Goal: Task Accomplishment & Management: Manage account settings

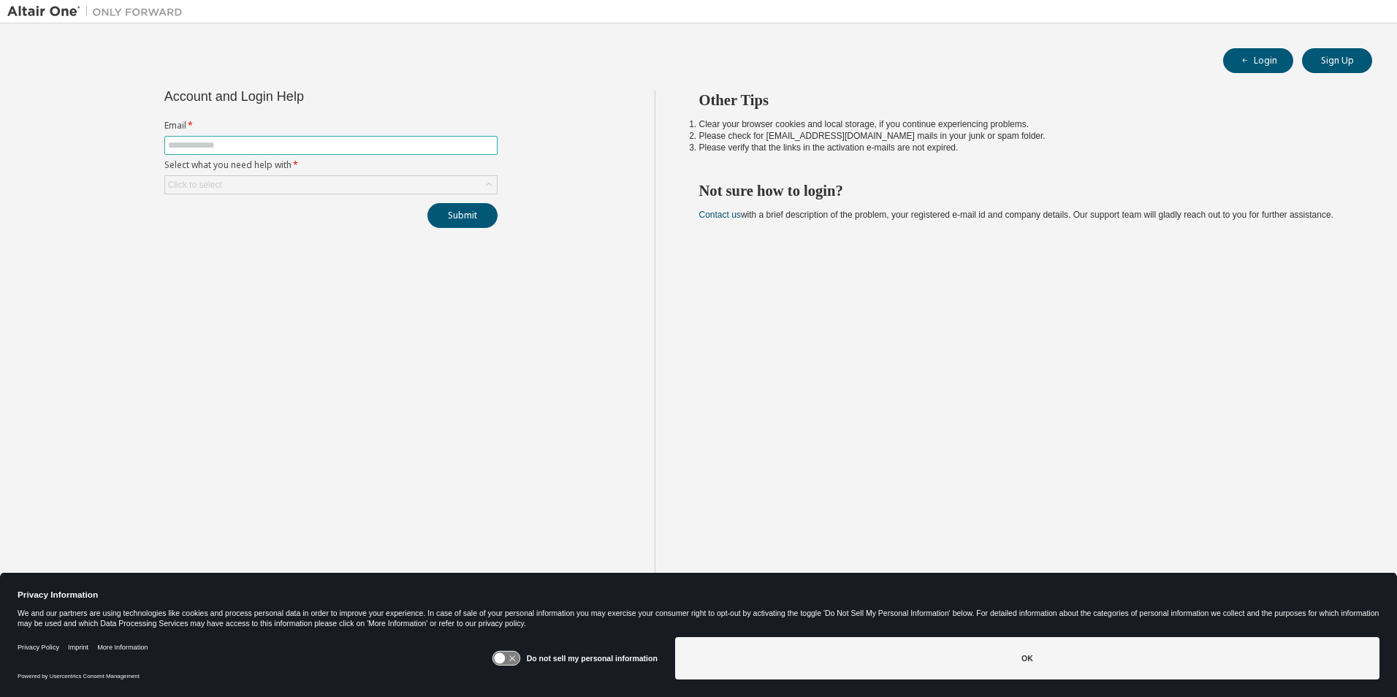
click at [444, 149] on input "text" at bounding box center [331, 146] width 326 height 12
type input "**********"
click at [321, 180] on div "Click to select" at bounding box center [331, 185] width 332 height 18
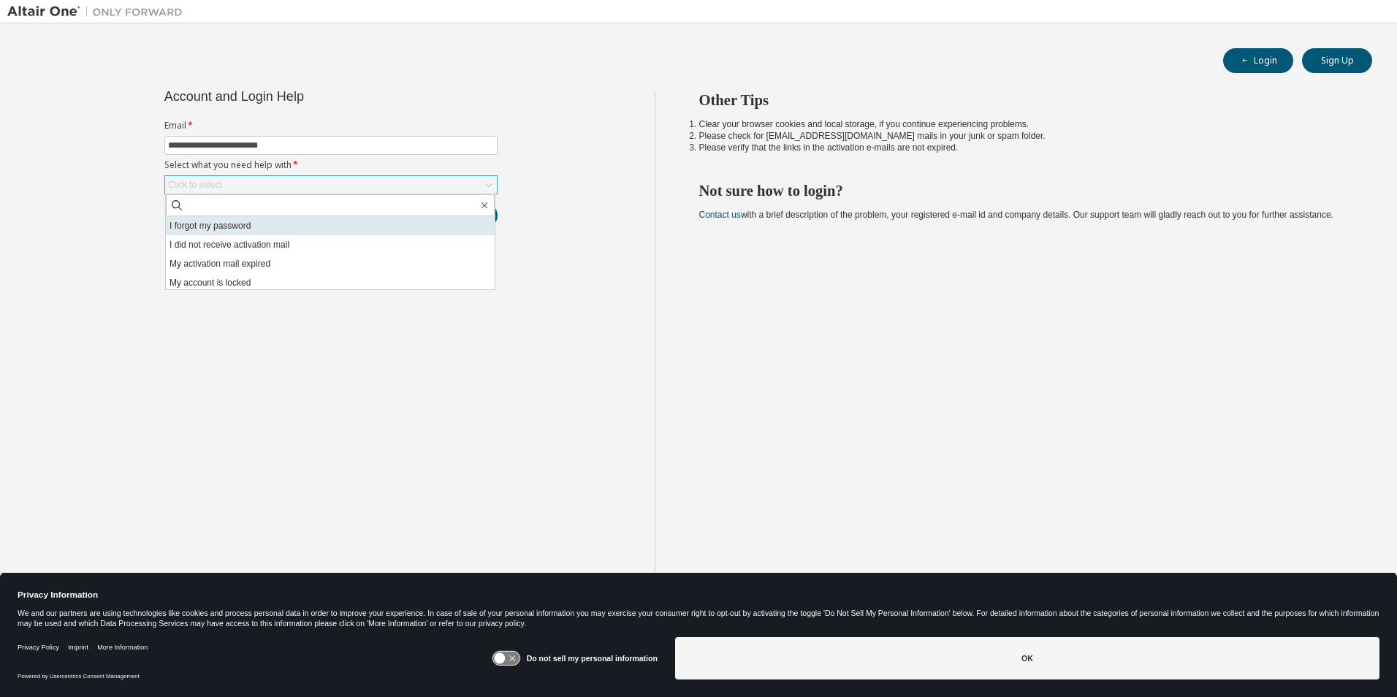
click at [273, 230] on li "I forgot my password" at bounding box center [330, 225] width 329 height 19
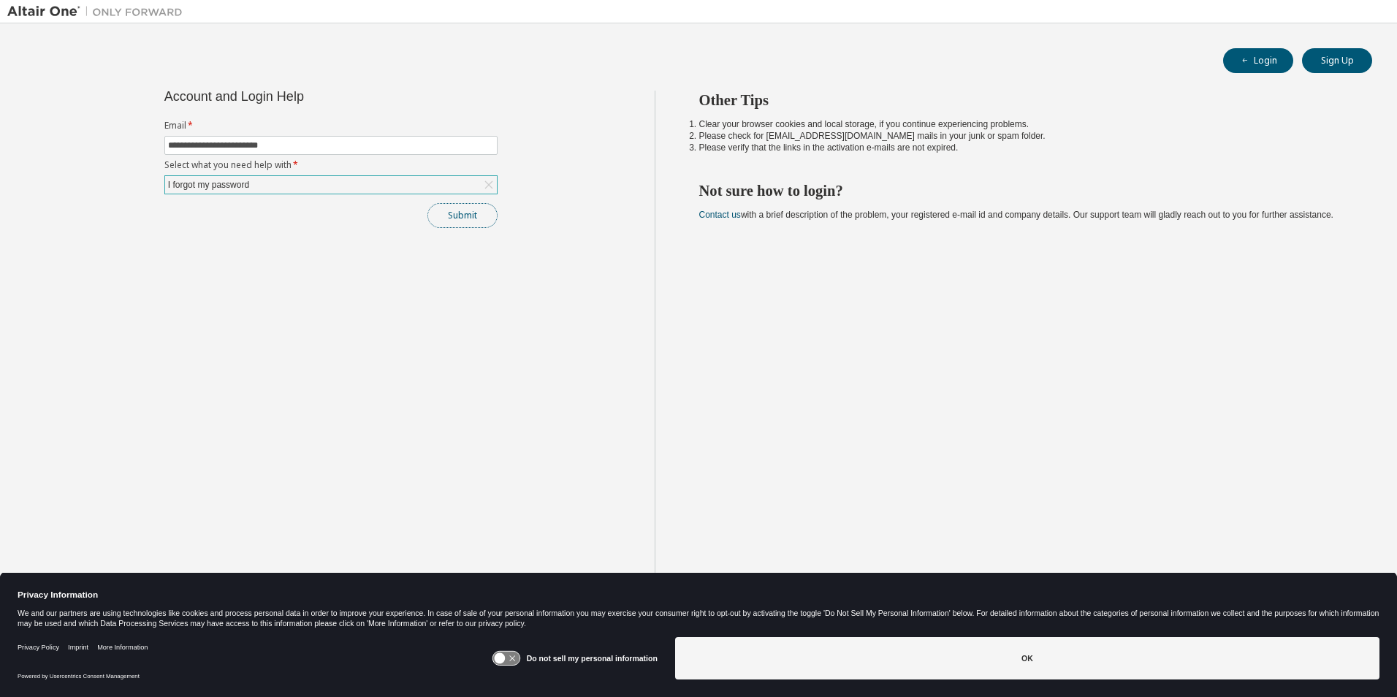
click at [457, 211] on button "Submit" at bounding box center [462, 215] width 70 height 25
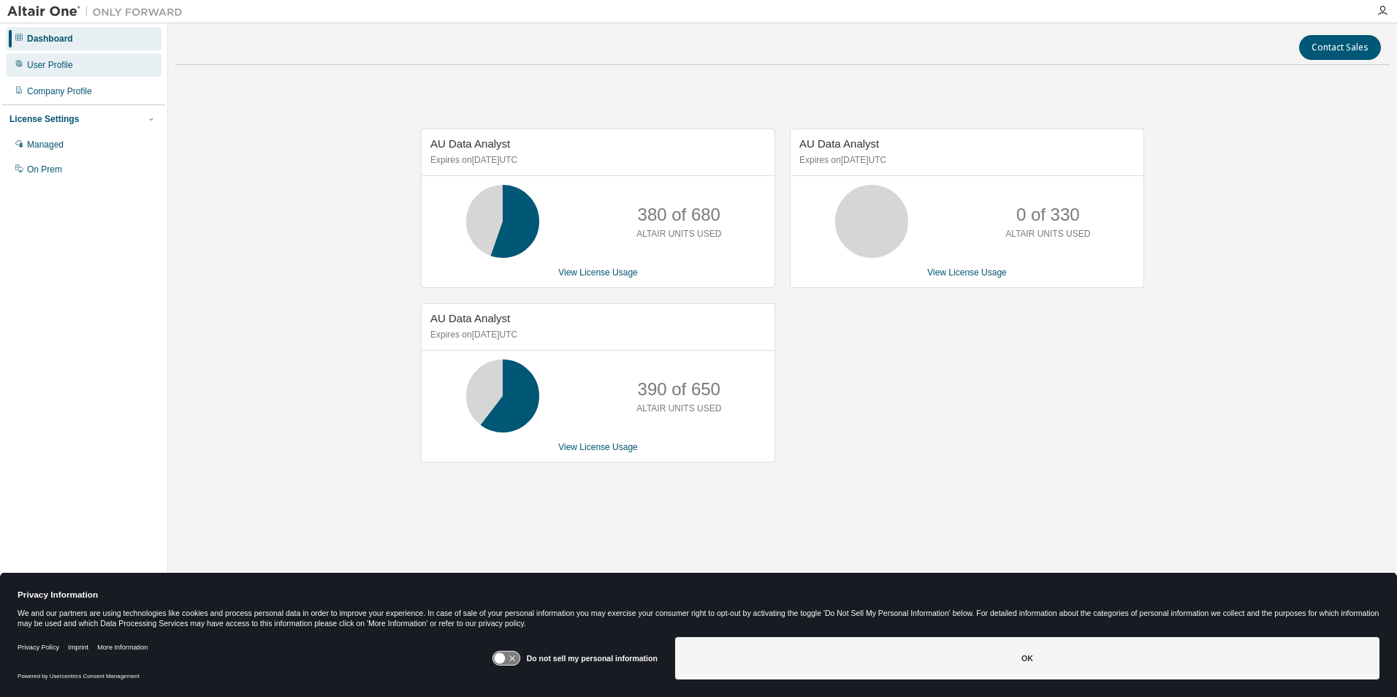
click at [75, 71] on div "User Profile" at bounding box center [84, 64] width 156 height 23
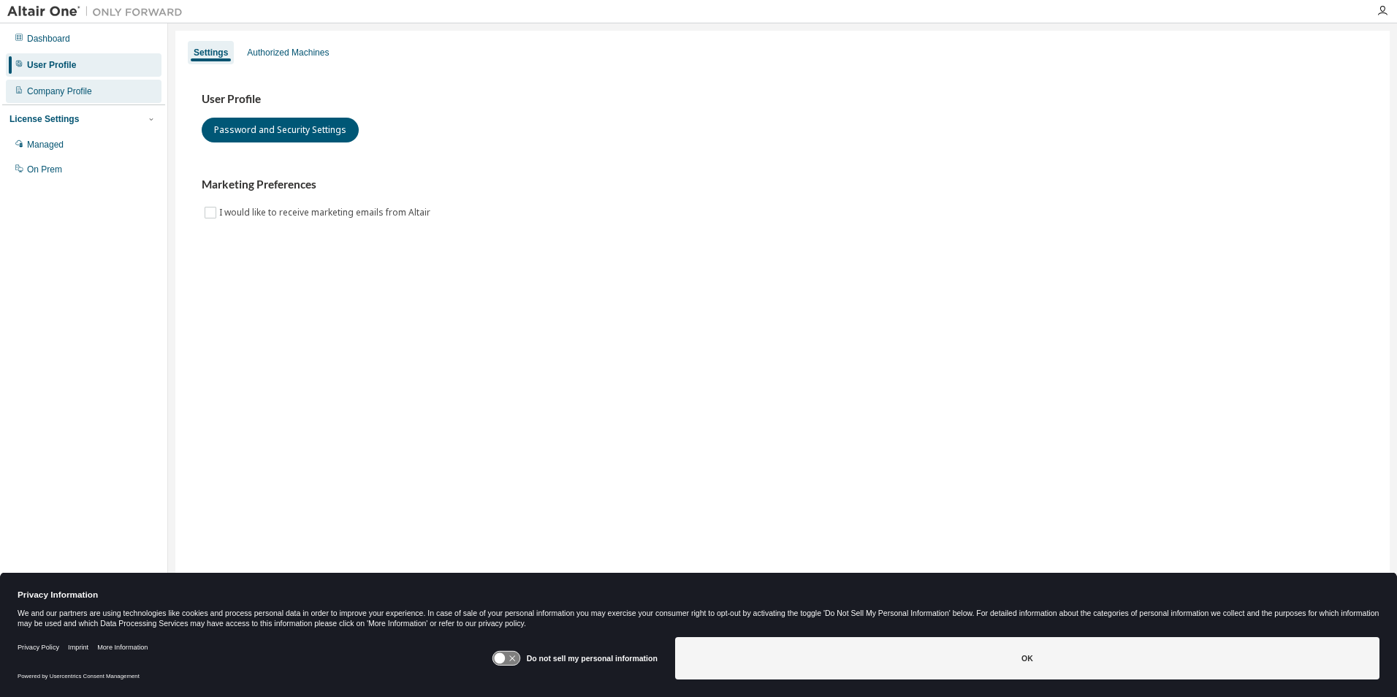
click at [67, 94] on div "Company Profile" at bounding box center [59, 91] width 65 height 12
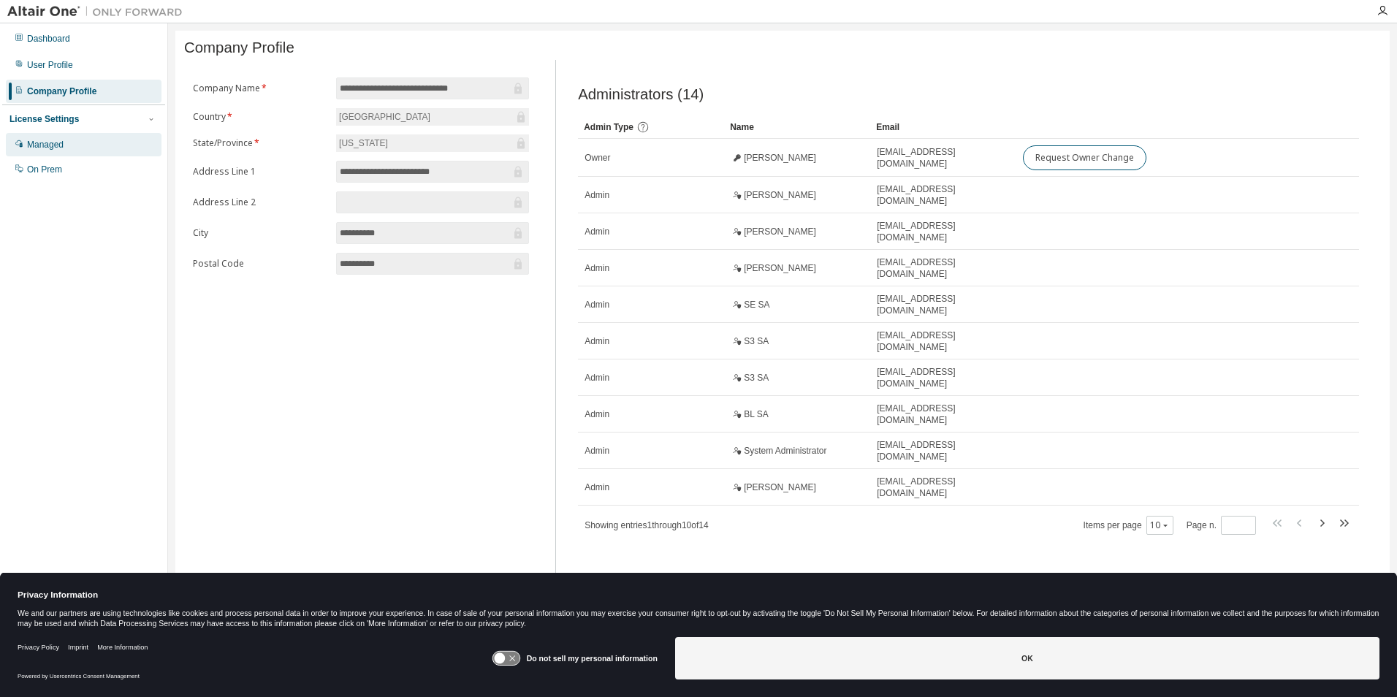
click at [63, 141] on div "Managed" at bounding box center [45, 145] width 37 height 12
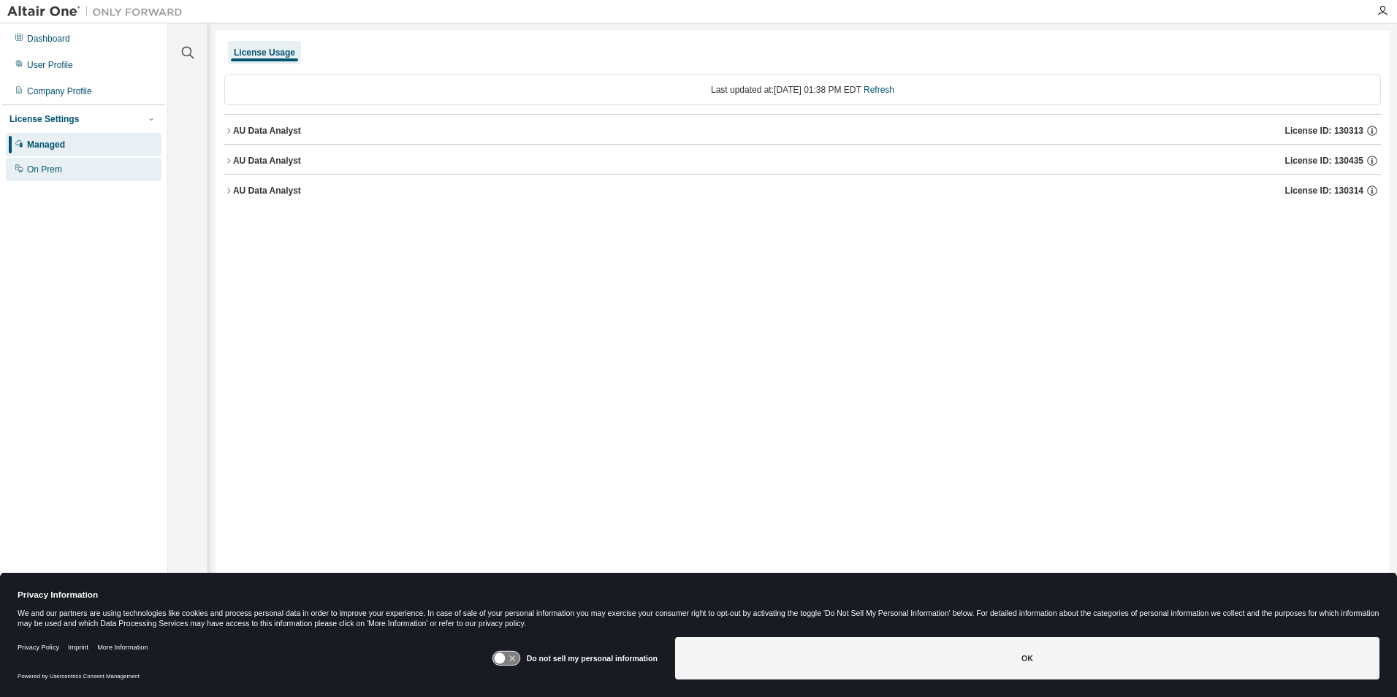
click at [52, 175] on div "On Prem" at bounding box center [44, 170] width 35 height 12
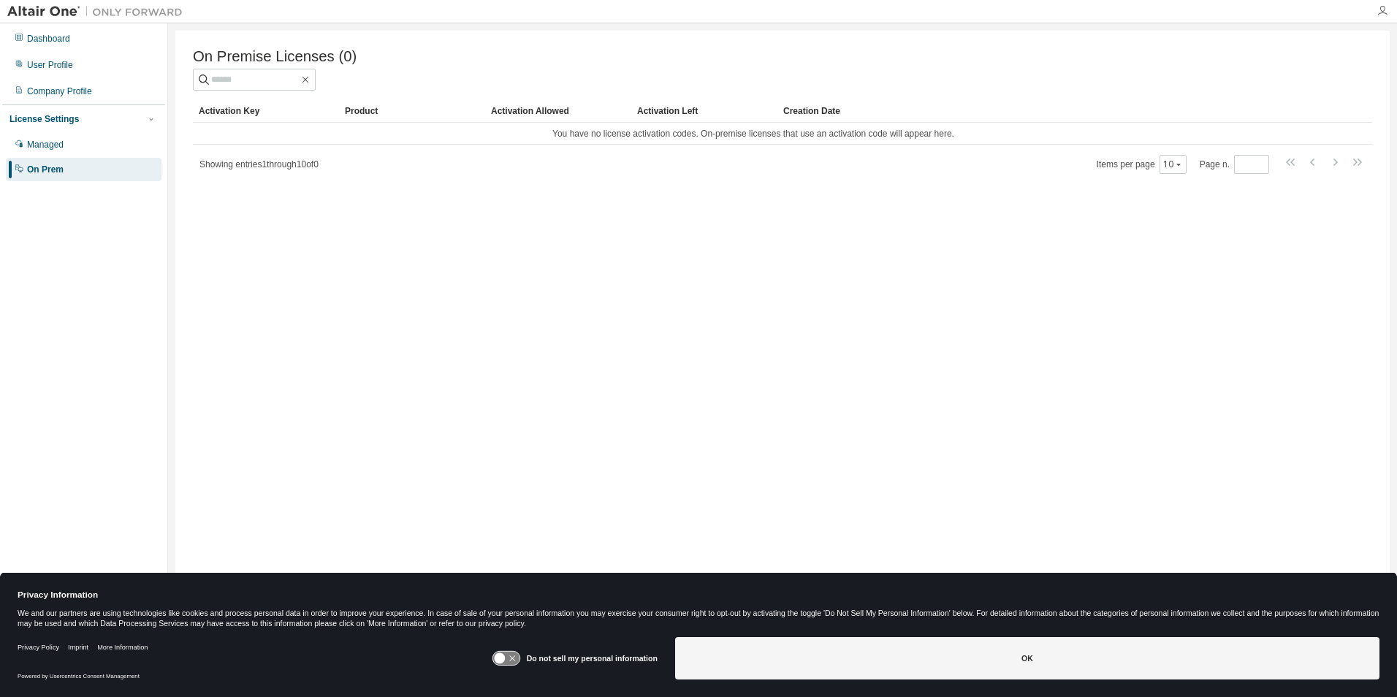
click at [1381, 12] on icon "button" at bounding box center [1382, 11] width 12 height 12
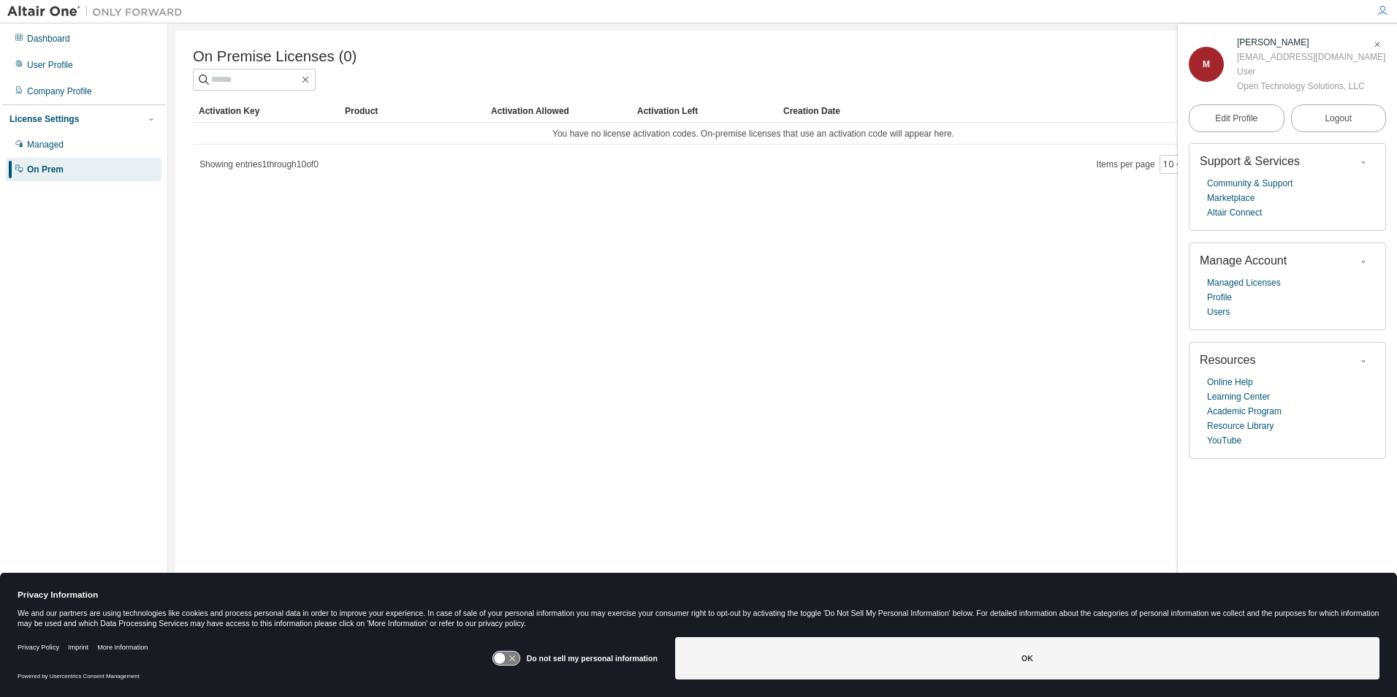
click at [1381, 12] on icon "button" at bounding box center [1382, 11] width 12 height 12
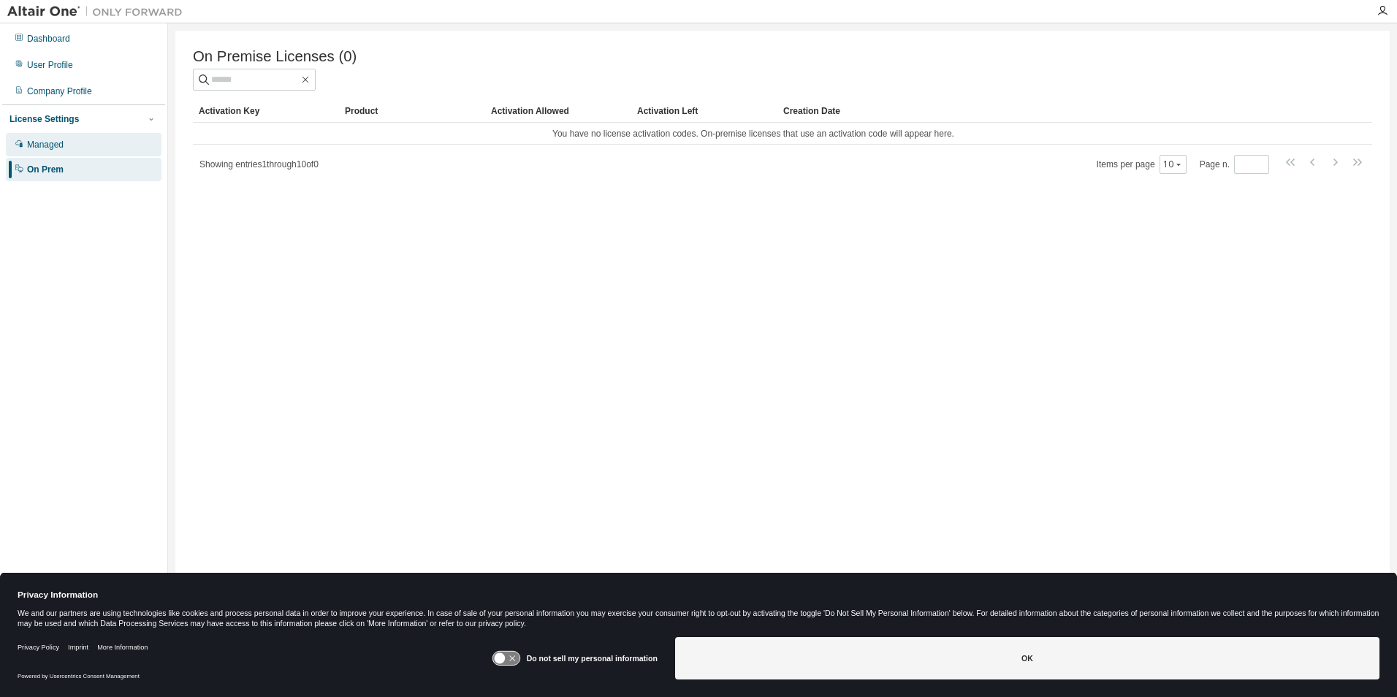
click at [61, 145] on div "Managed" at bounding box center [45, 145] width 37 height 12
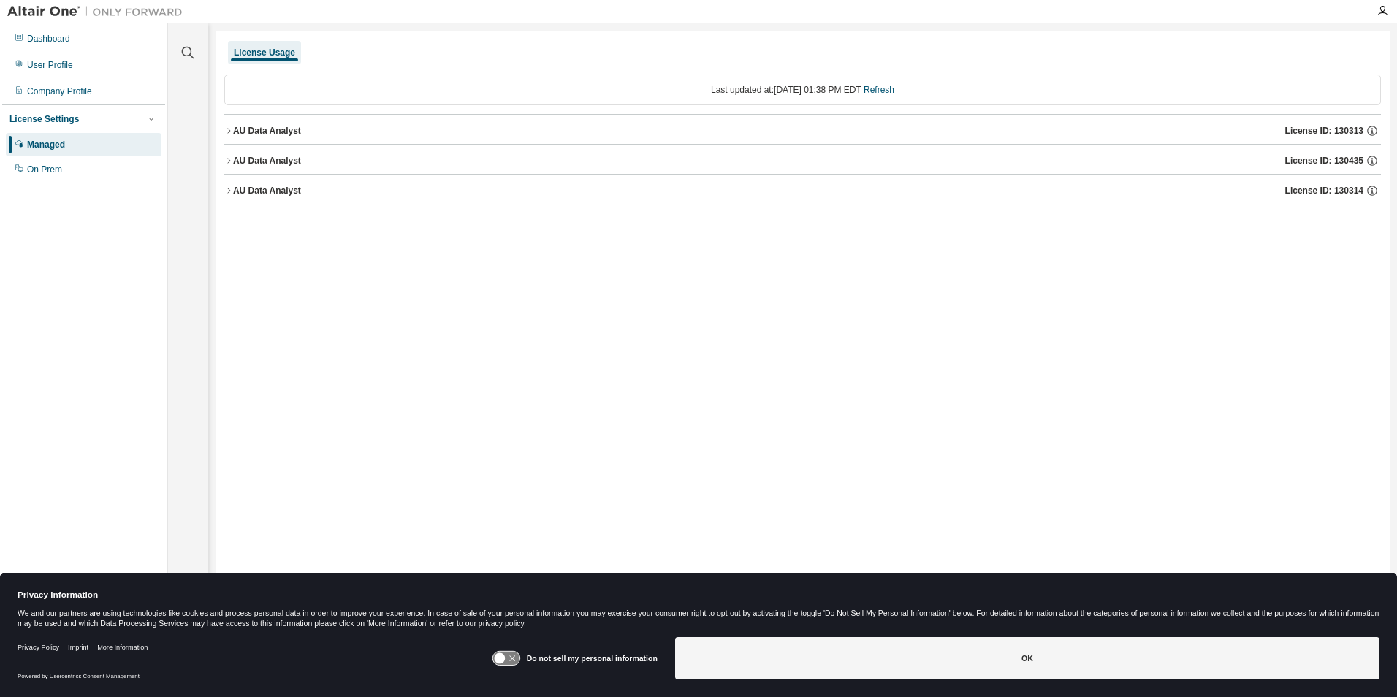
click at [233, 128] on div "AU Data Analyst" at bounding box center [267, 131] width 68 height 12
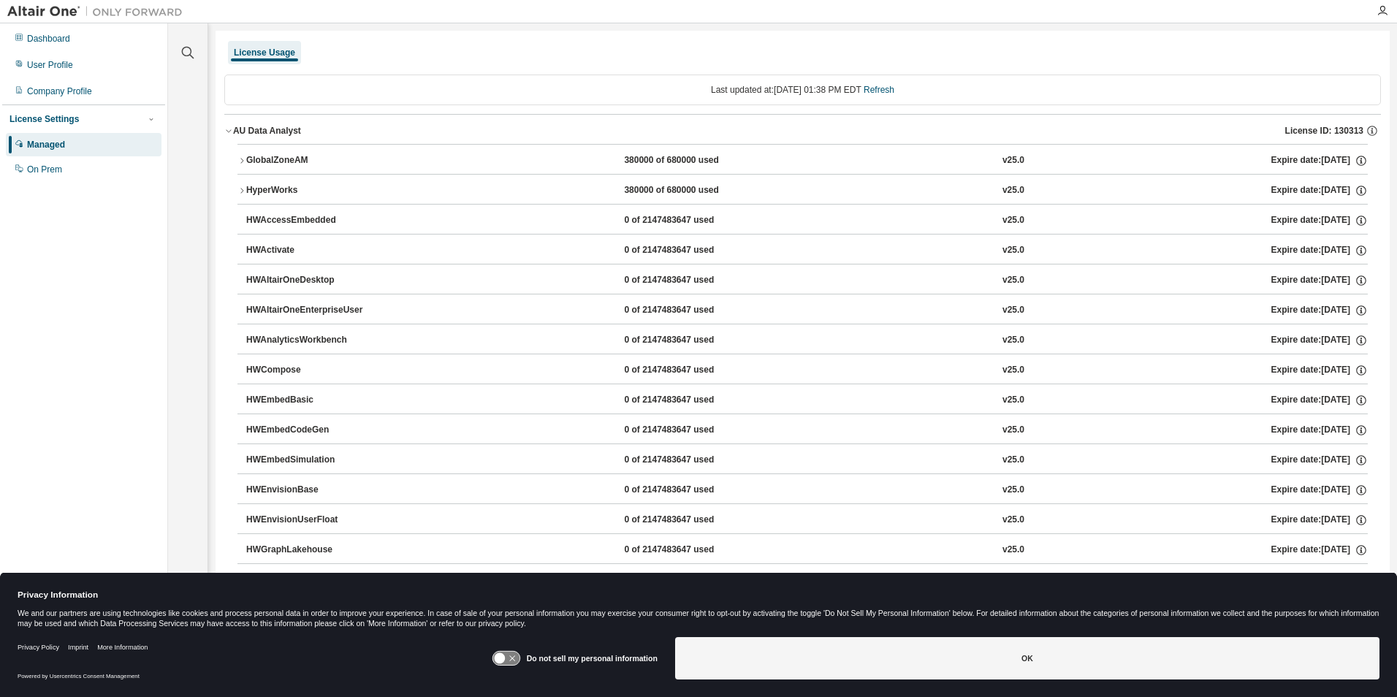
click at [233, 128] on div "AU Data Analyst" at bounding box center [267, 131] width 68 height 12
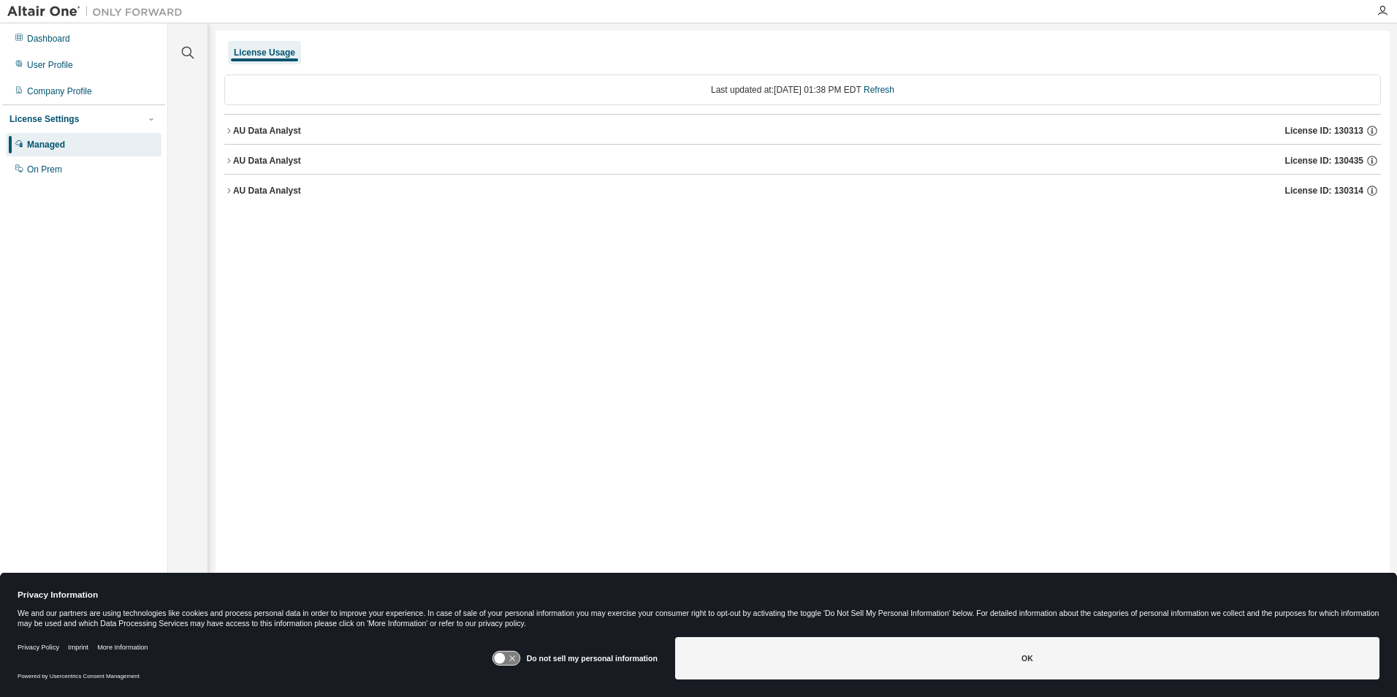
click at [75, 50] on div "Dashboard User Profile Company Profile License Settings Managed On Prem" at bounding box center [83, 104] width 163 height 157
click at [69, 39] on div "Dashboard" at bounding box center [84, 38] width 156 height 23
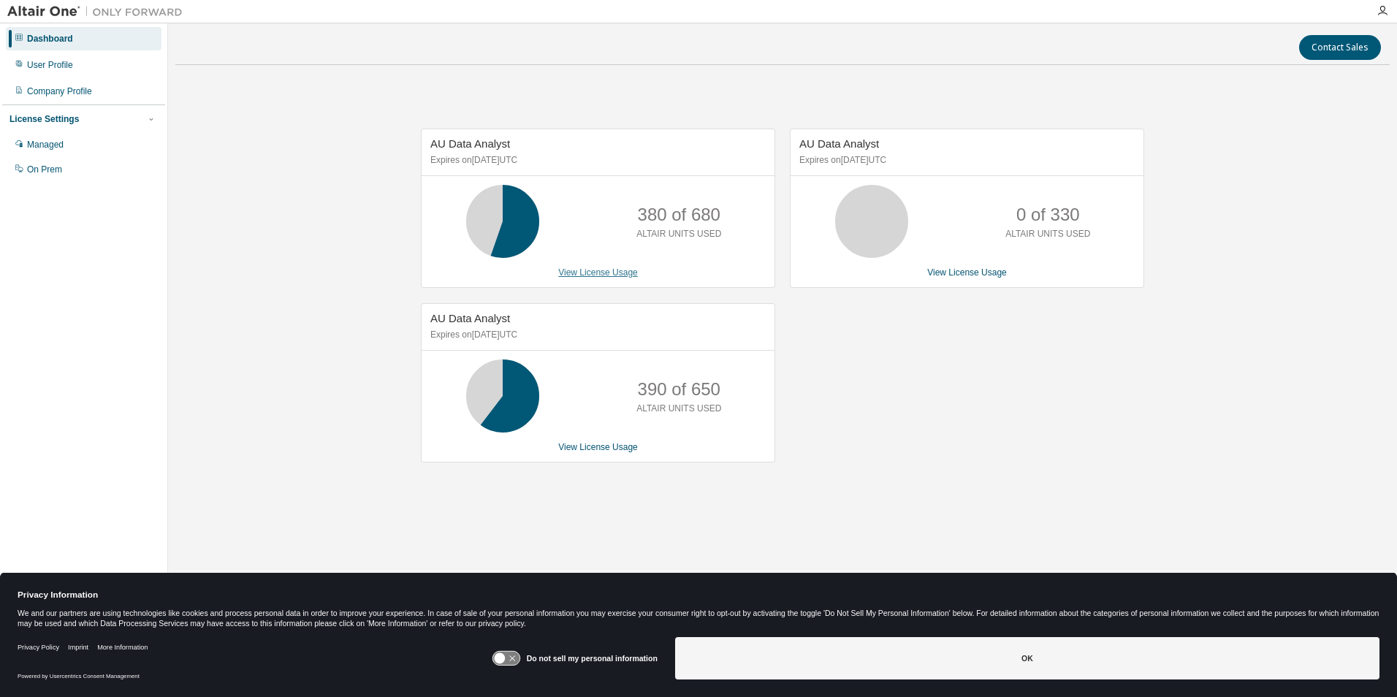
click at [603, 271] on link "View License Usage" at bounding box center [598, 272] width 80 height 10
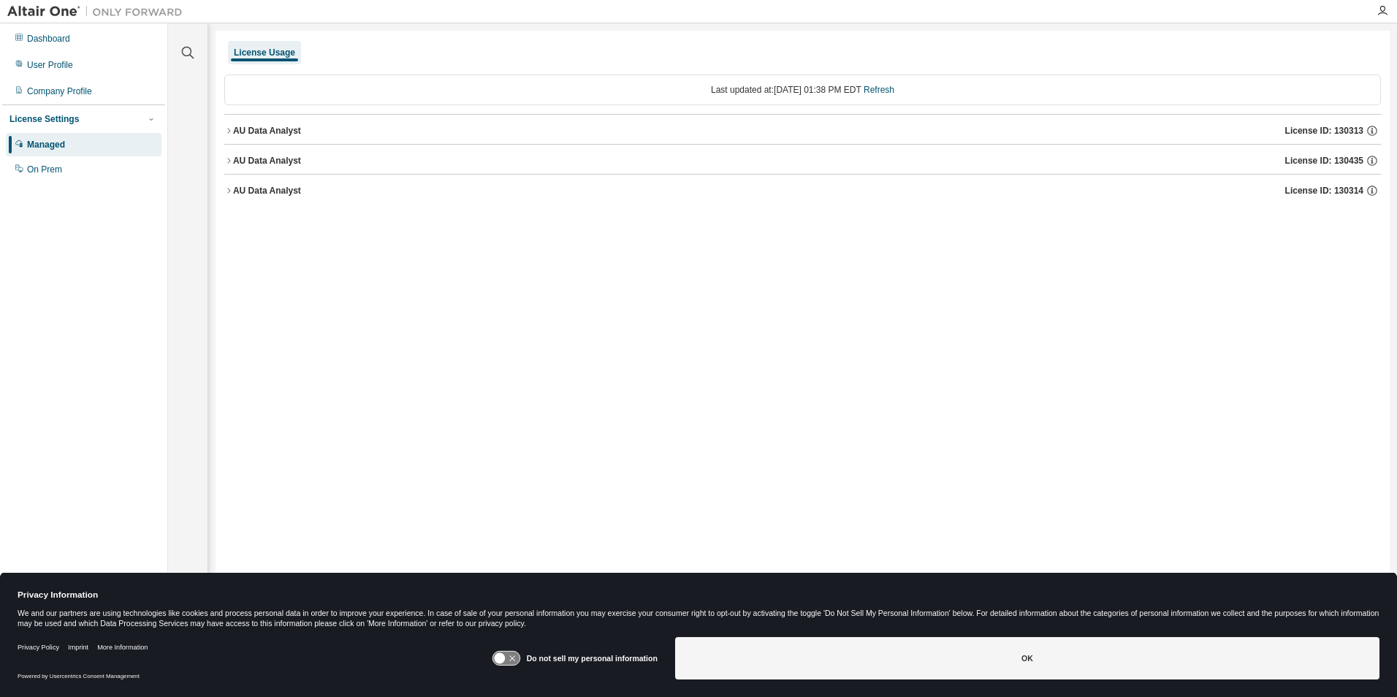
click at [255, 159] on div "AU Data Analyst" at bounding box center [267, 161] width 68 height 12
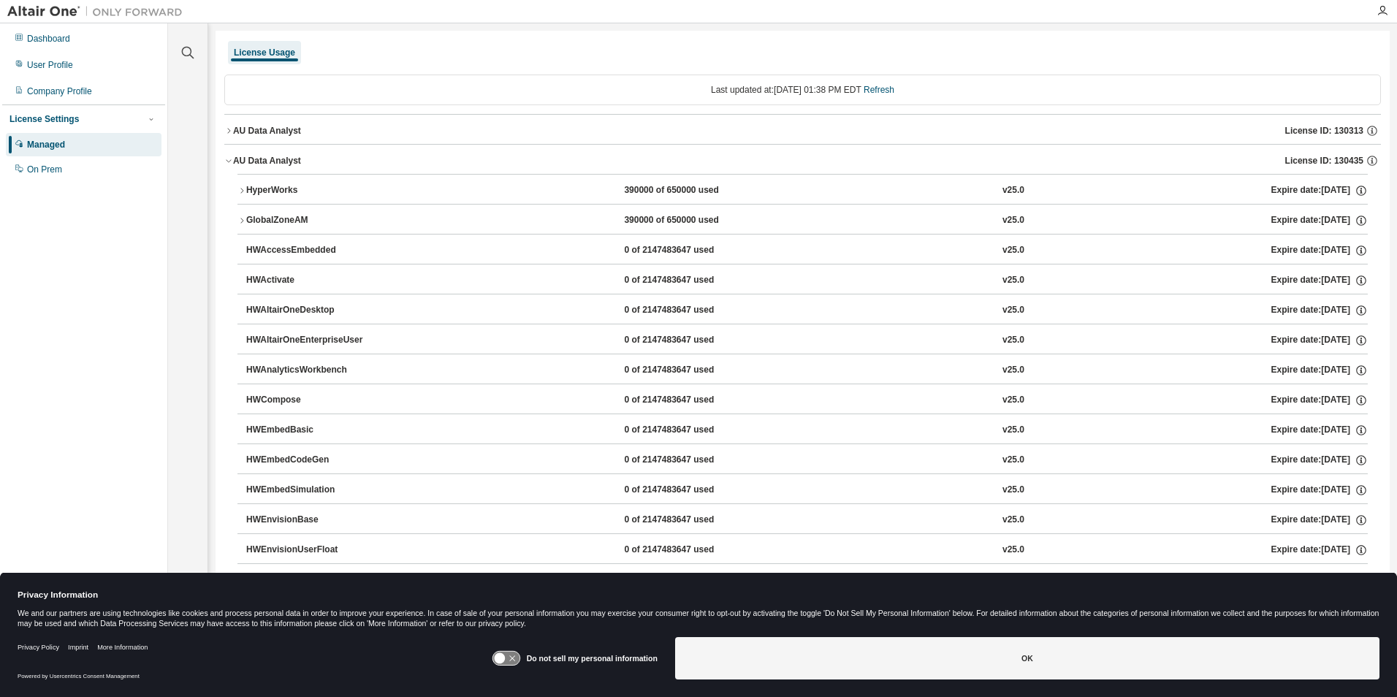
click at [43, 7] on img at bounding box center [98, 11] width 183 height 15
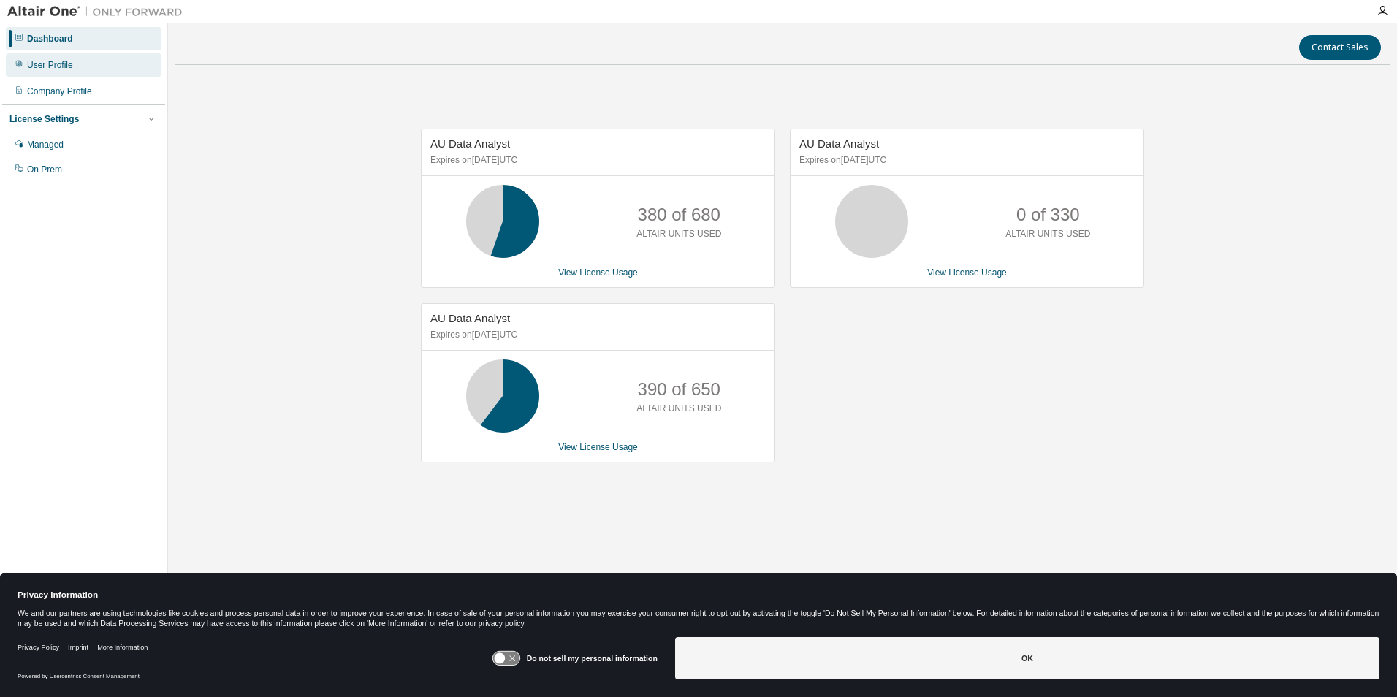
click at [70, 64] on div "User Profile" at bounding box center [50, 65] width 46 height 12
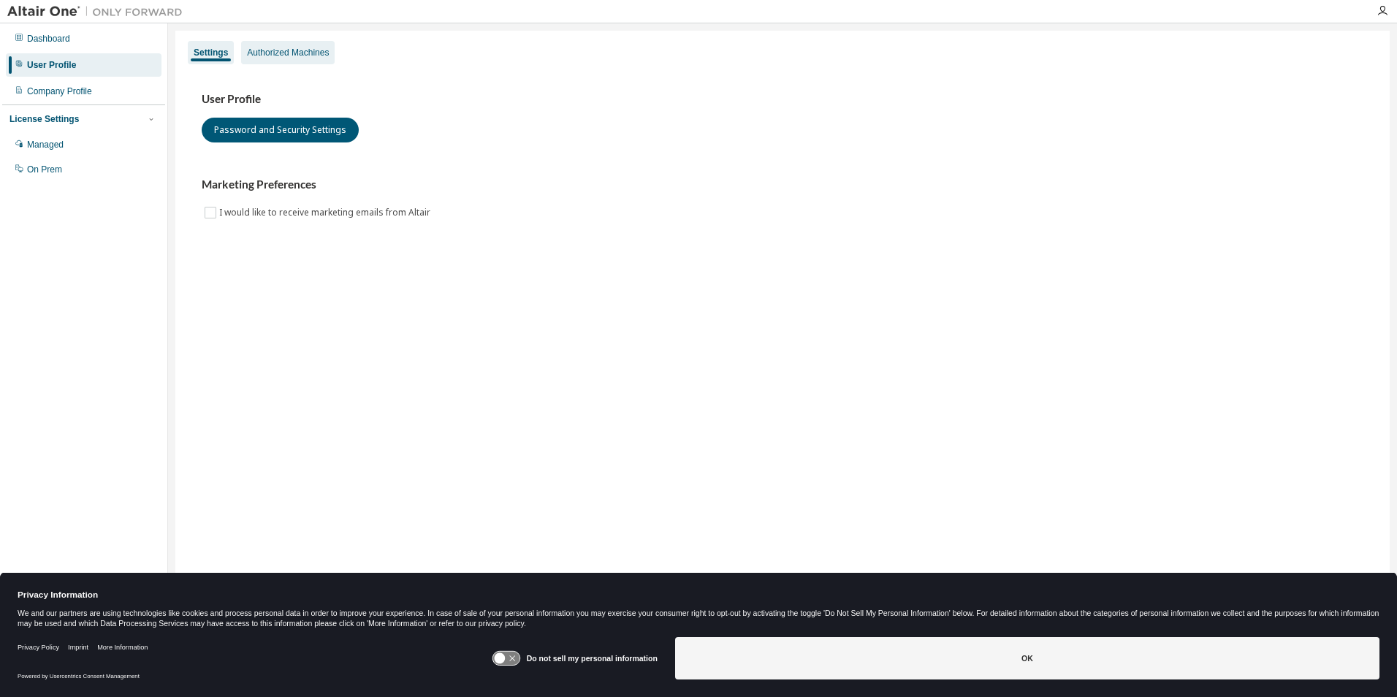
click at [291, 53] on div "Authorized Machines" at bounding box center [288, 53] width 82 height 12
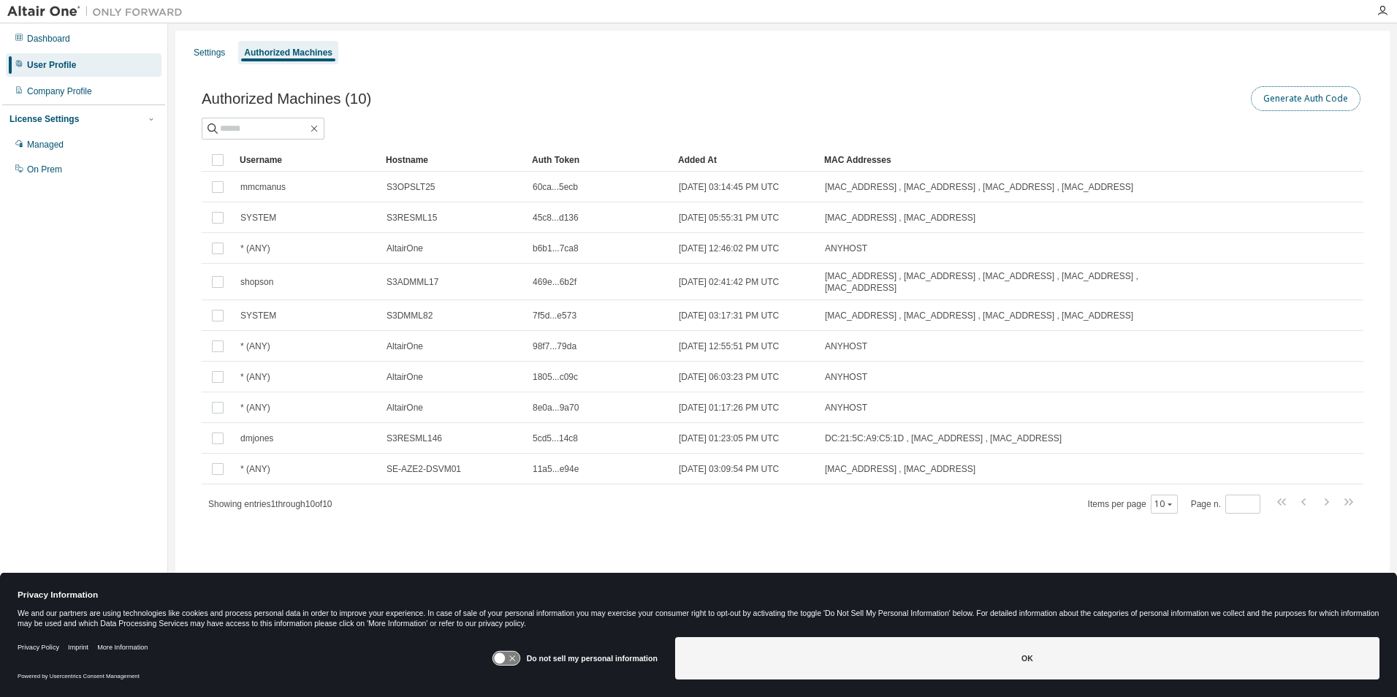
click at [1317, 109] on button "Generate Auth Code" at bounding box center [1306, 98] width 110 height 25
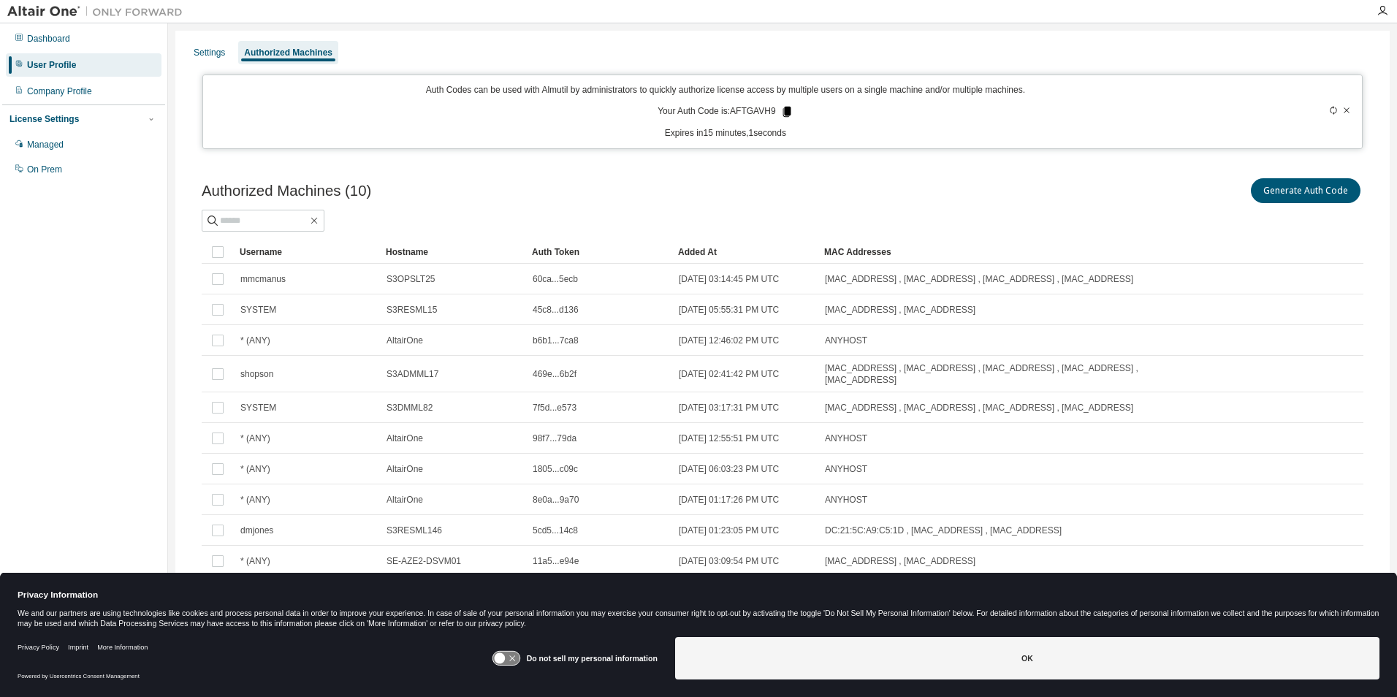
click at [782, 111] on icon at bounding box center [786, 112] width 8 height 10
